Goal: Find specific page/section: Find specific page/section

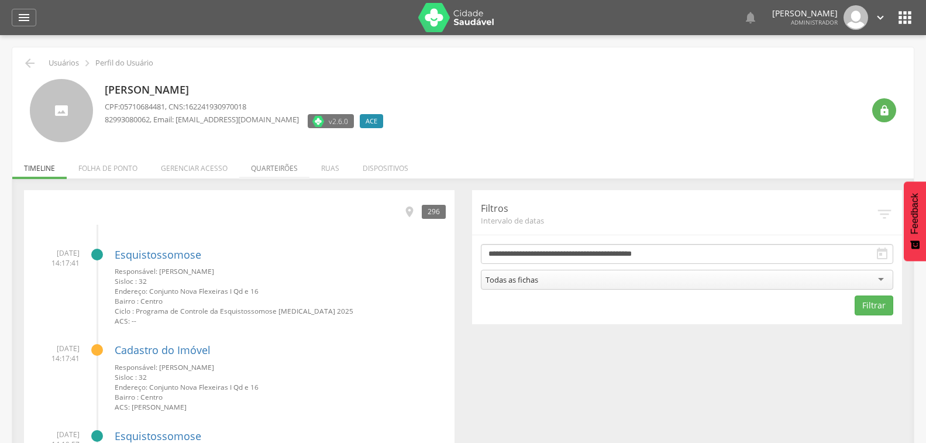
click at [278, 167] on li "Quarteirões" at bounding box center [274, 164] width 70 height 27
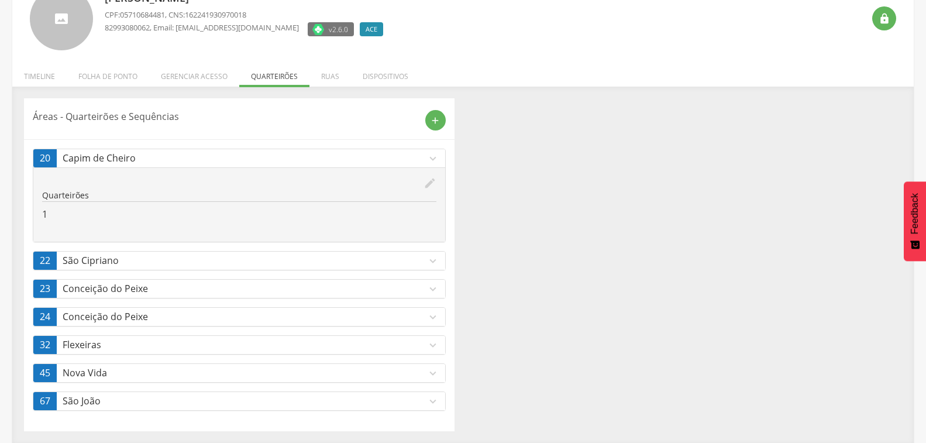
scroll to position [92, 0]
click at [427, 344] on icon "expand_more" at bounding box center [432, 344] width 13 height 13
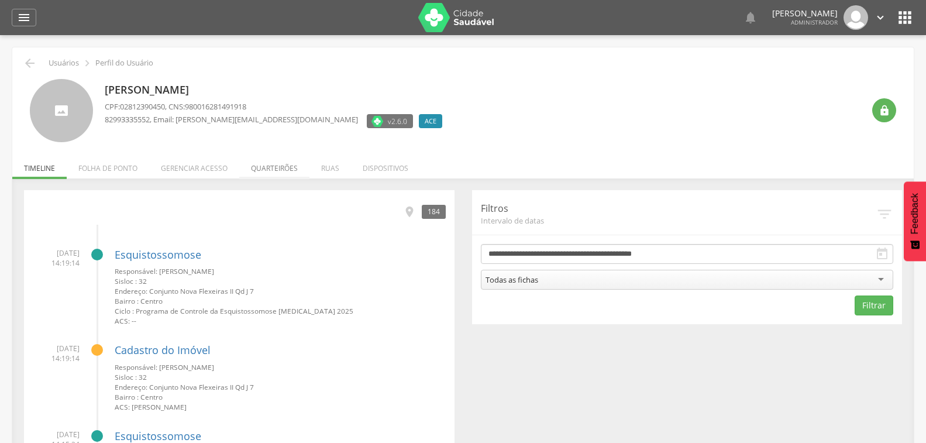
click at [273, 167] on li "Quarteirões" at bounding box center [274, 164] width 70 height 27
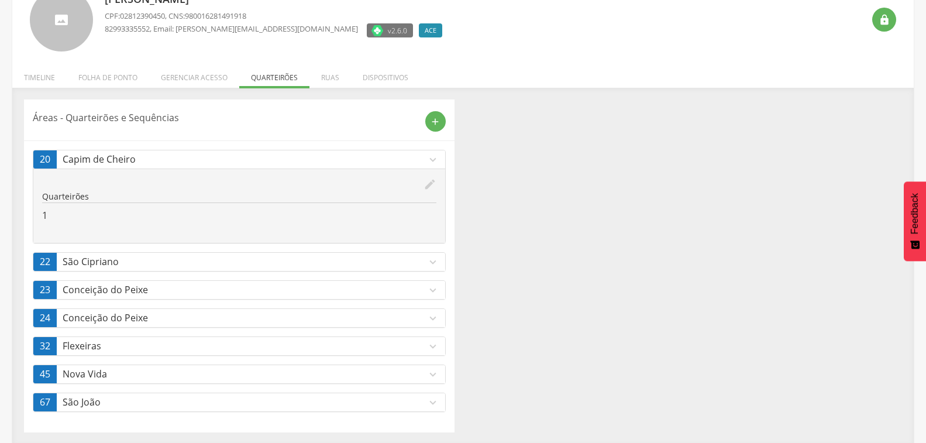
scroll to position [92, 0]
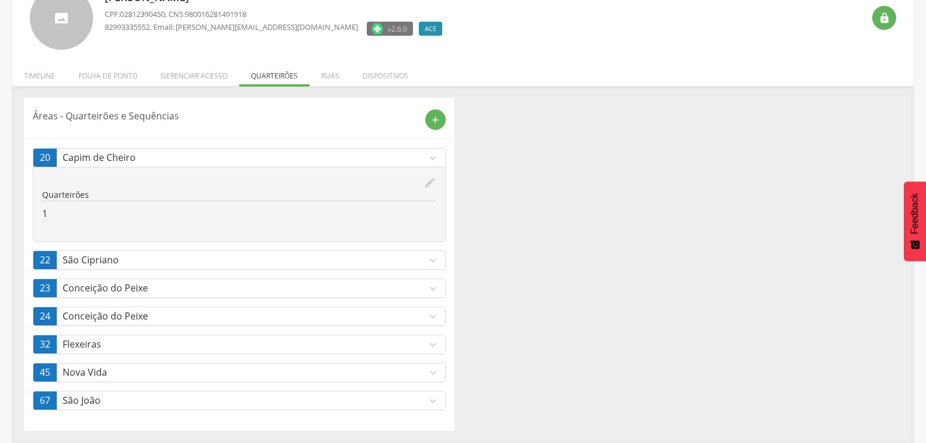
click at [428, 346] on icon "expand_more" at bounding box center [432, 344] width 13 height 13
